Goal: Task Accomplishment & Management: Use online tool/utility

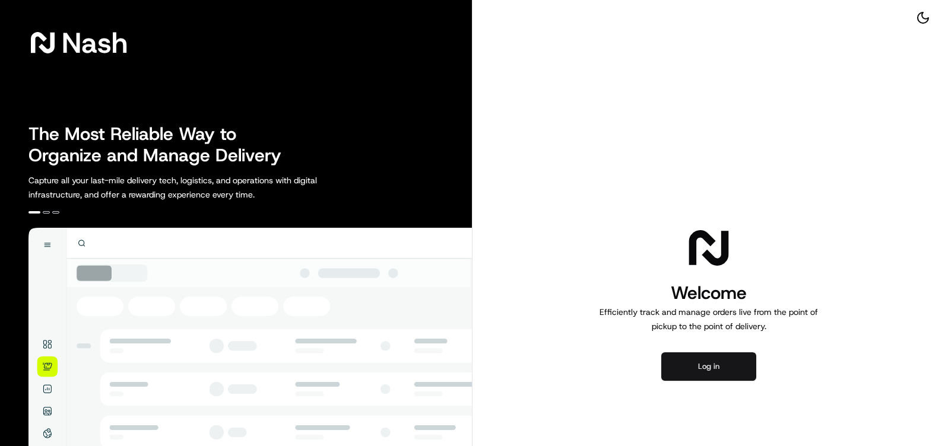
click at [699, 368] on button "Log in" at bounding box center [708, 367] width 95 height 28
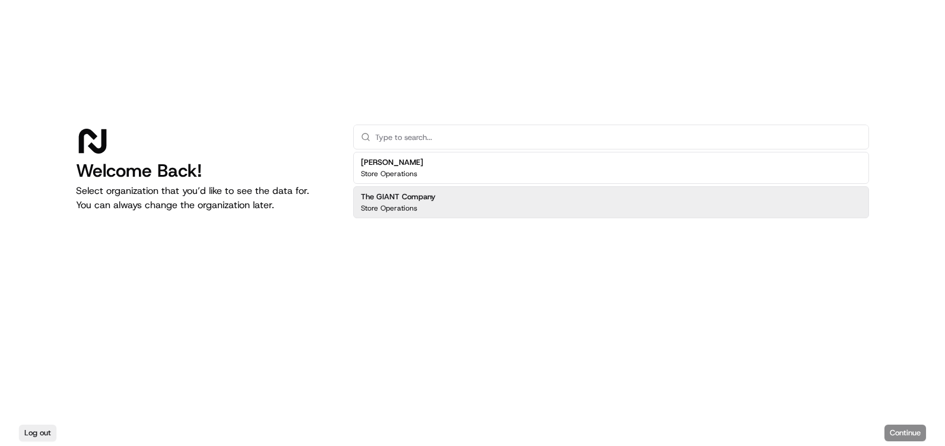
click at [454, 196] on div "The GIANT Company Store Operations" at bounding box center [611, 202] width 516 height 32
click at [896, 436] on button "Continue" at bounding box center [905, 433] width 42 height 17
